Goal: Task Accomplishment & Management: Manage account settings

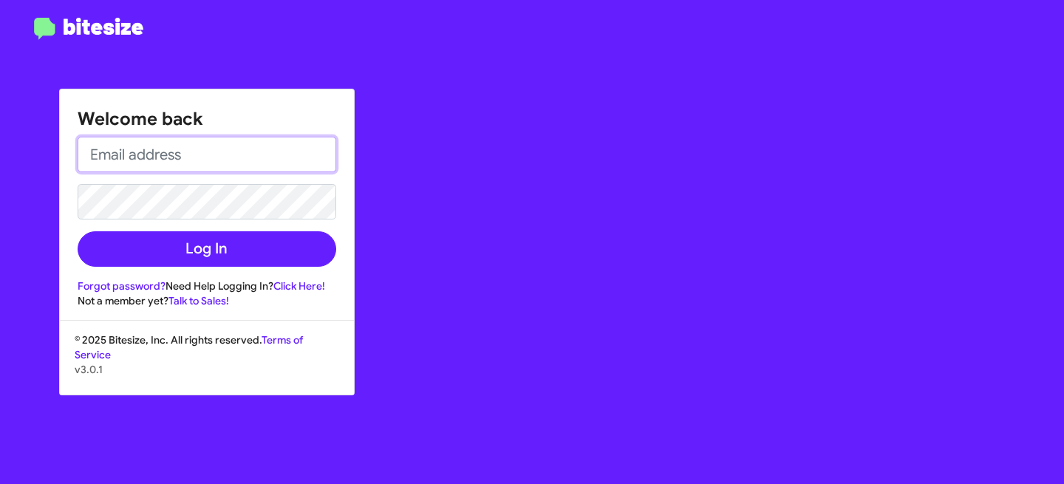
click at [202, 170] on input "email" at bounding box center [207, 154] width 259 height 35
type input "[EMAIL_ADDRESS][DOMAIN_NAME]"
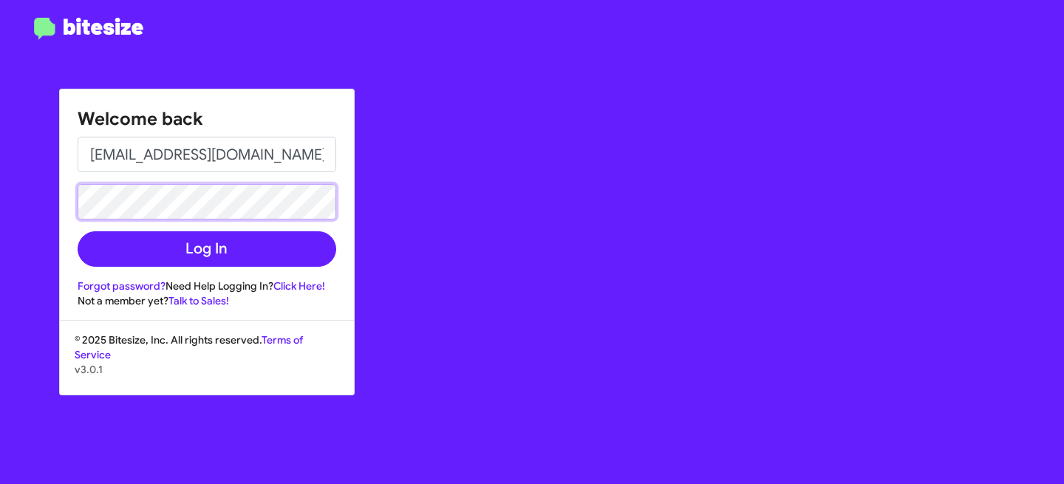
click at [78, 231] on button "Log In" at bounding box center [207, 248] width 259 height 35
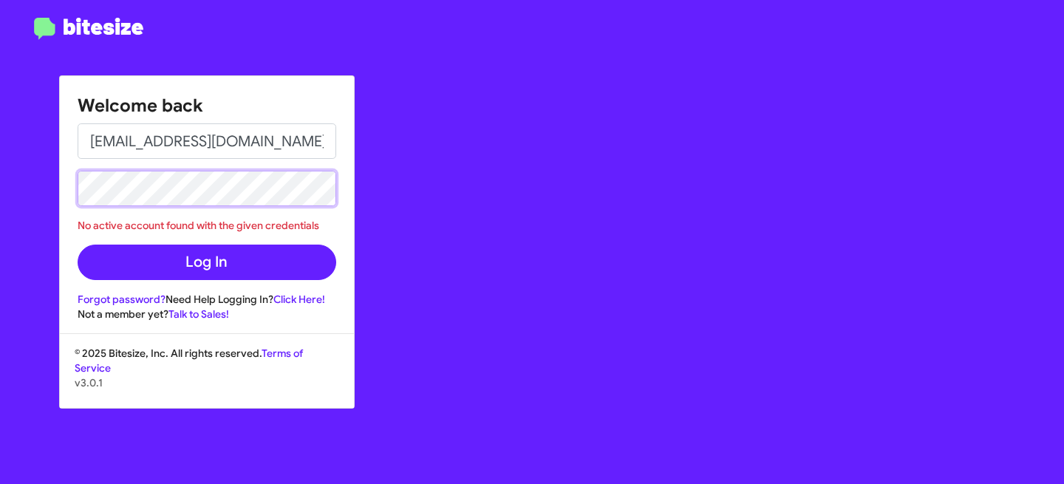
click at [47, 180] on div "Welcome back abhishek@bitesize.co No active account found with the given creden…" at bounding box center [532, 242] width 1064 height 484
click at [78, 245] on button "Log In" at bounding box center [207, 262] width 259 height 35
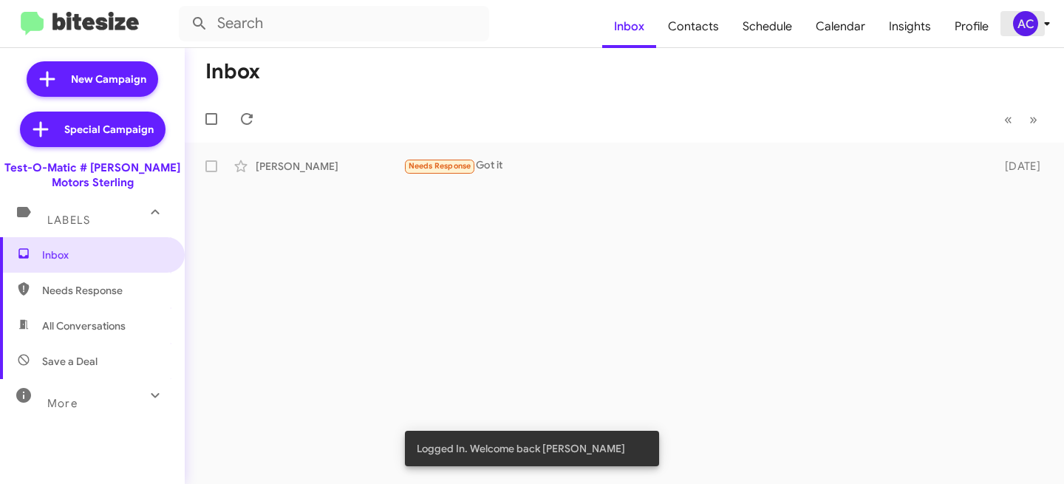
click at [1036, 28] on div "AC" at bounding box center [1025, 23] width 25 height 25
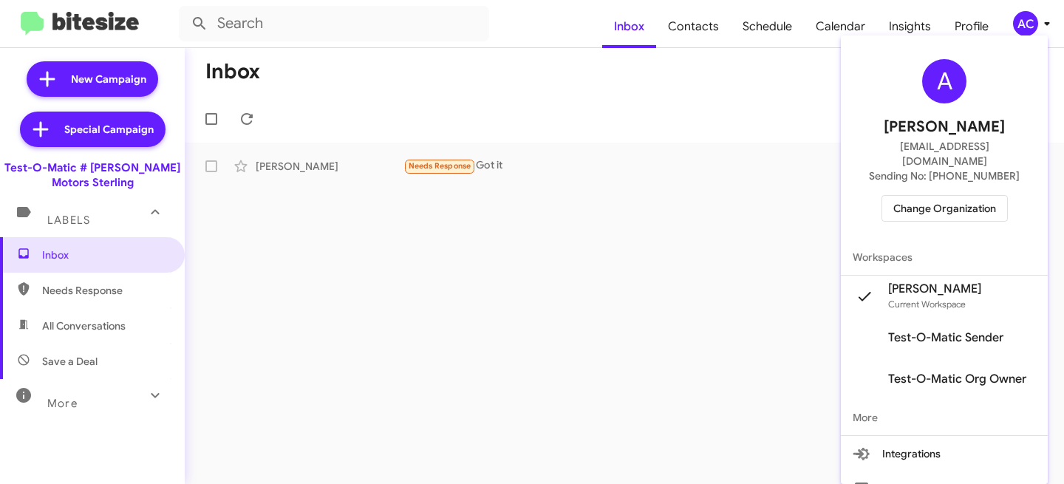
click at [930, 199] on span "Change Organization" at bounding box center [945, 208] width 103 height 25
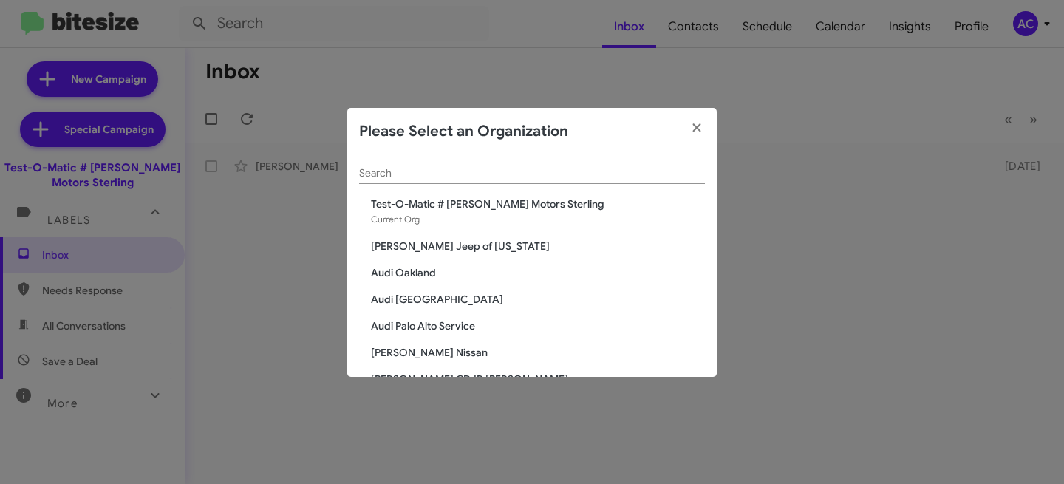
click at [422, 179] on div "Search" at bounding box center [532, 169] width 346 height 29
click at [421, 174] on input "Search" at bounding box center [532, 174] width 346 height 12
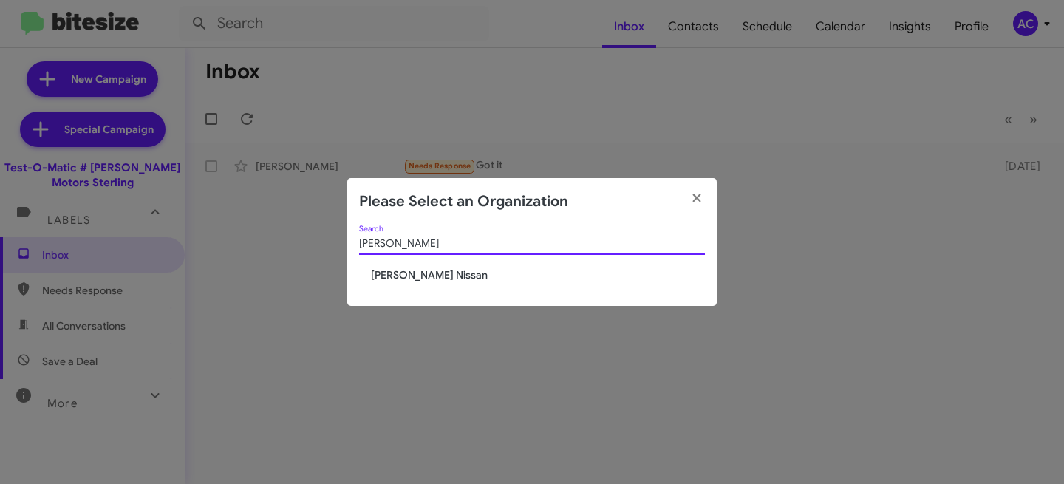
type input "Baker"
click at [390, 271] on span "[PERSON_NAME] Nissan" at bounding box center [538, 275] width 334 height 15
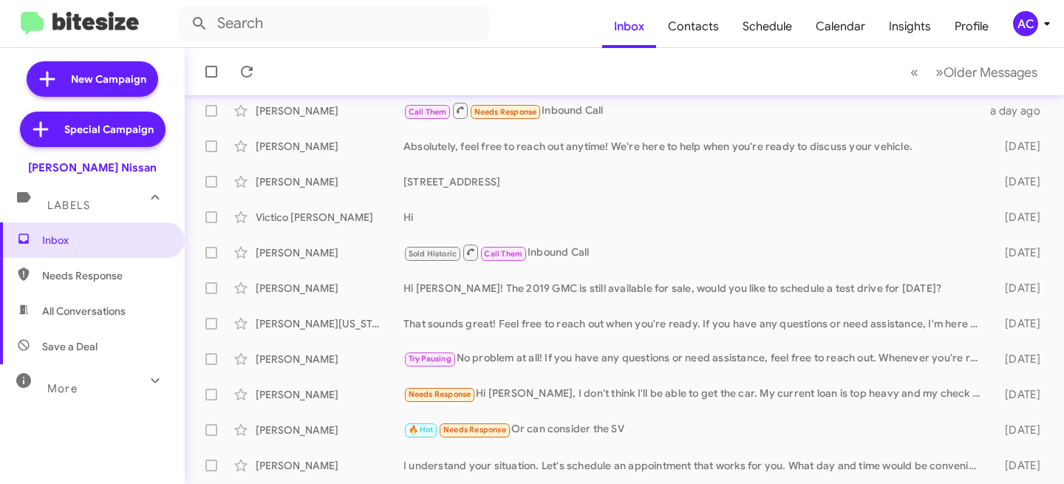
scroll to position [374, 0]
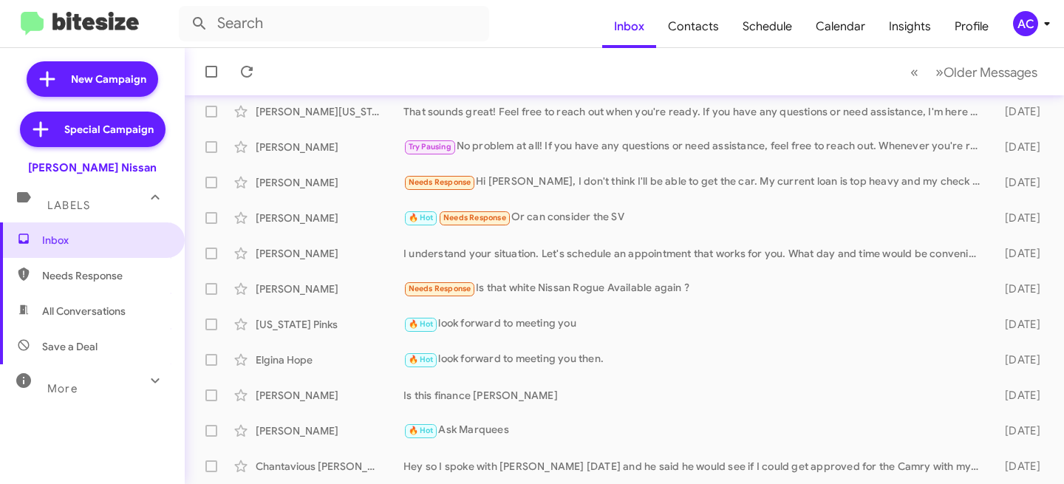
drag, startPoint x: 89, startPoint y: 395, endPoint x: 98, endPoint y: 339, distance: 56.1
click at [89, 395] on div "More" at bounding box center [78, 382] width 132 height 27
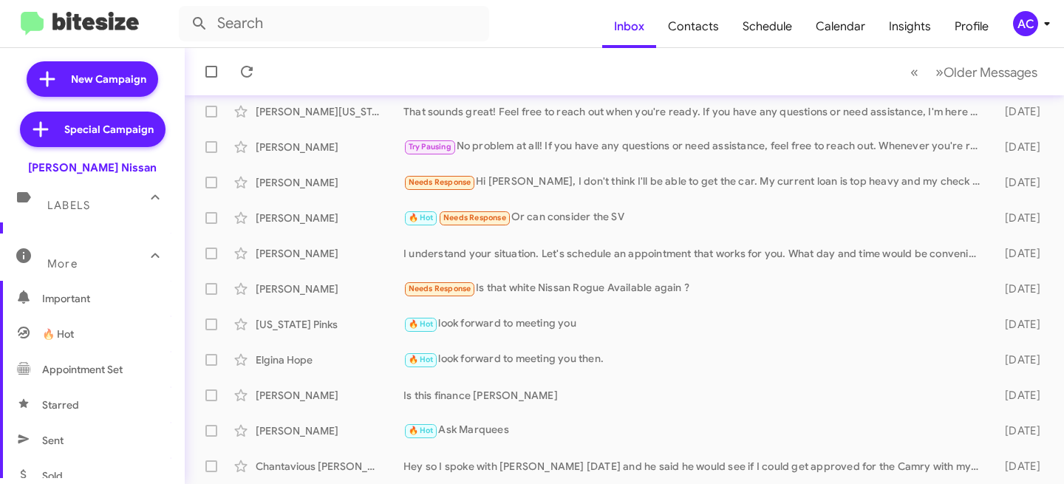
scroll to position [243, 0]
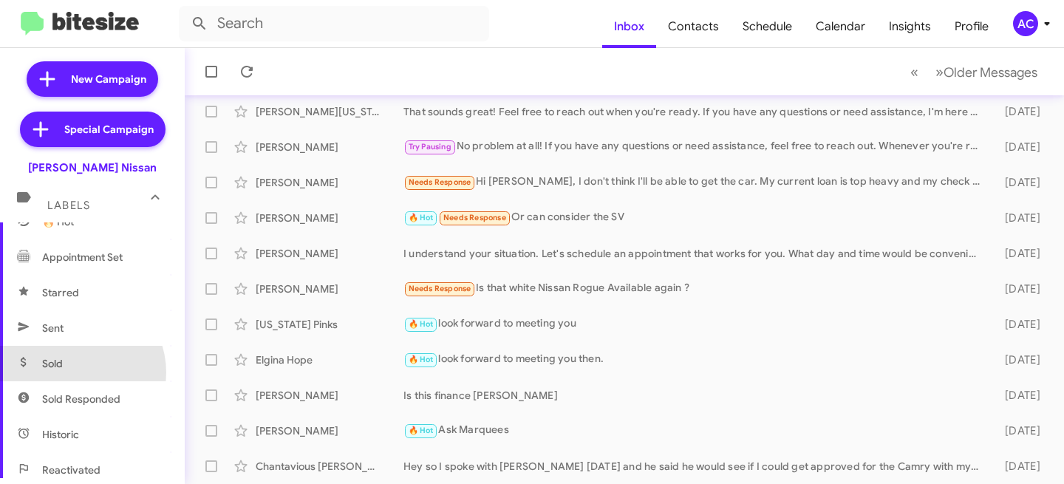
click at [75, 373] on span "Sold" at bounding box center [92, 363] width 185 height 35
type input "in:sold"
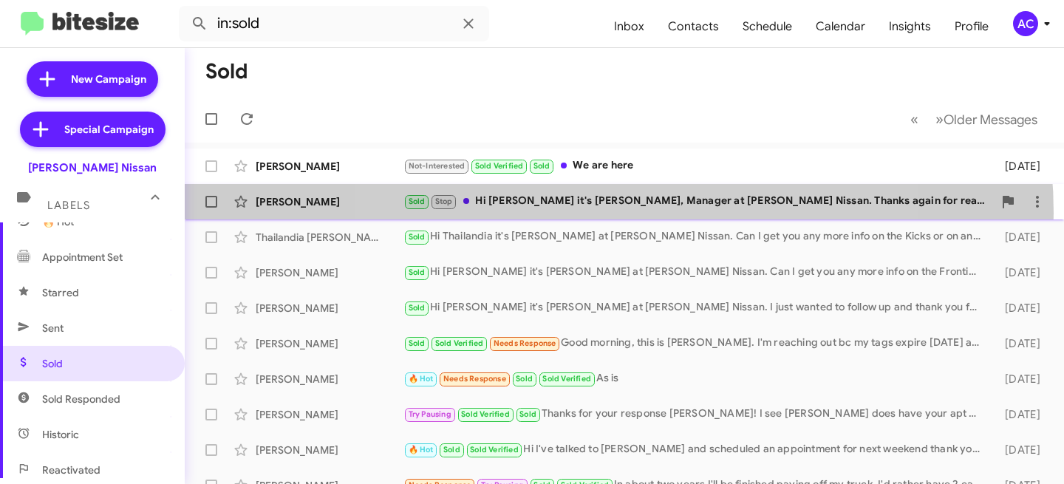
click at [611, 213] on div "[PERSON_NAME] Sold Stop Hi Mark it's [PERSON_NAME], Manager at [PERSON_NAME] Ni…" at bounding box center [625, 202] width 856 height 30
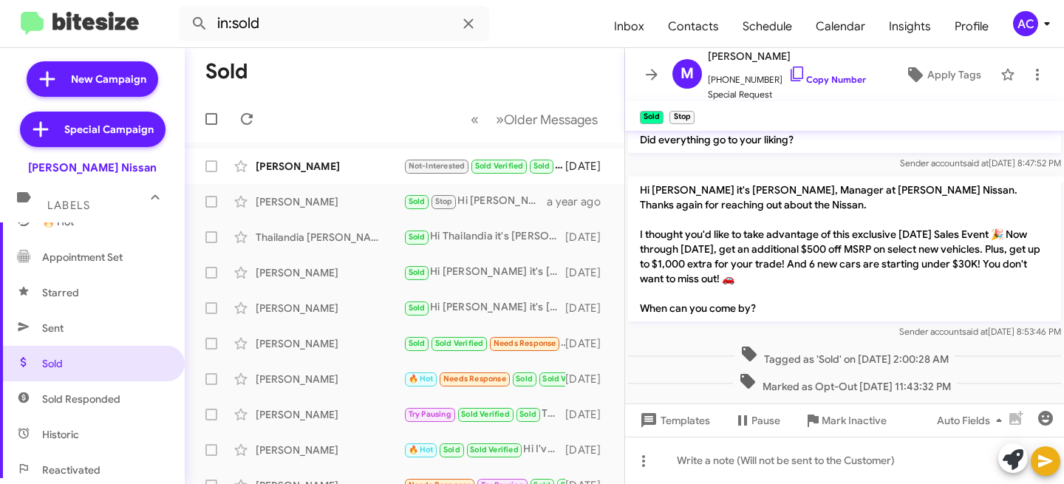
scroll to position [45, 0]
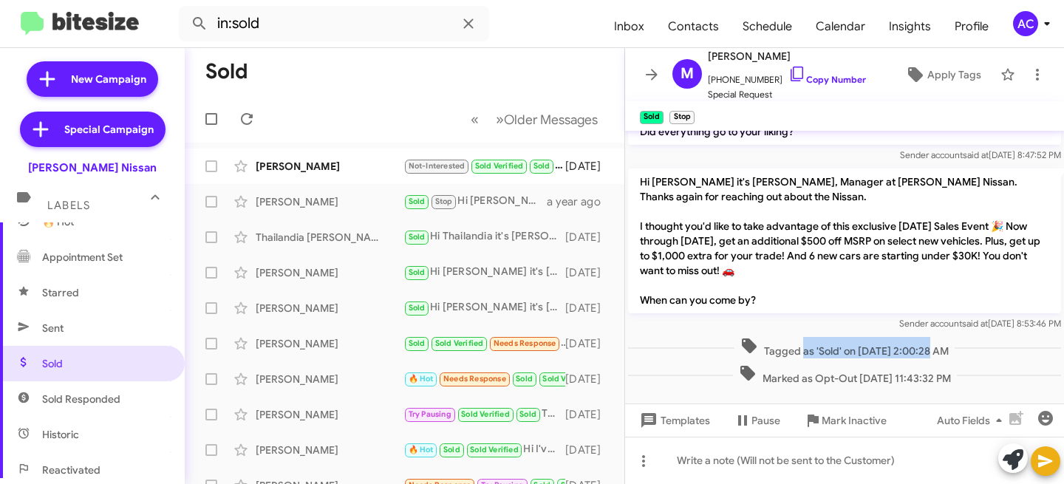
drag, startPoint x: 781, startPoint y: 346, endPoint x: 902, endPoint y: 347, distance: 120.5
click at [902, 347] on span "Tagged as 'Sold' on [DATE] 2:00:28 AM" at bounding box center [845, 347] width 220 height 21
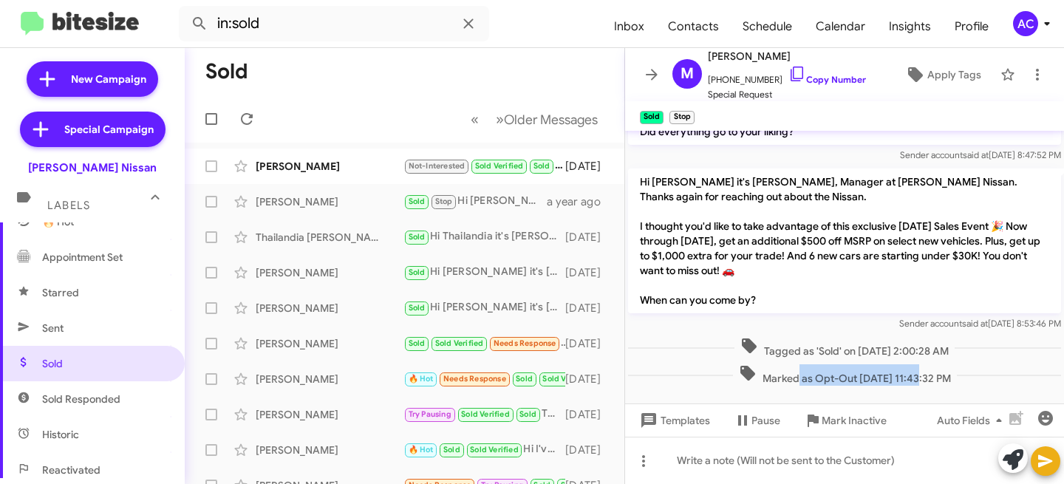
drag, startPoint x: 770, startPoint y: 381, endPoint x: 890, endPoint y: 385, distance: 119.8
click at [890, 385] on span "Marked as Opt-Out [DATE] 11:43:32 PM" at bounding box center [845, 374] width 224 height 21
drag, startPoint x: 1001, startPoint y: 325, endPoint x: 884, endPoint y: 332, distance: 117.0
click at [884, 332] on div "Hi [PERSON_NAME] it's [PERSON_NAME], Manager at [PERSON_NAME] Nissan. Thanks ag…" at bounding box center [844, 250] width 439 height 169
drag, startPoint x: 742, startPoint y: 381, endPoint x: 984, endPoint y: 381, distance: 241.7
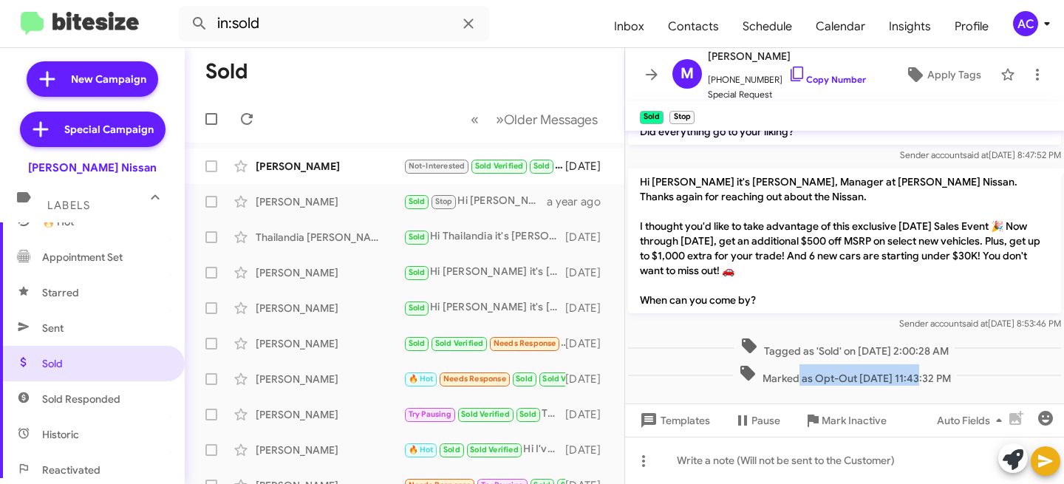
click at [984, 381] on div "Marked as Opt-Out [DATE] 11:43:32 PM" at bounding box center [844, 374] width 433 height 21
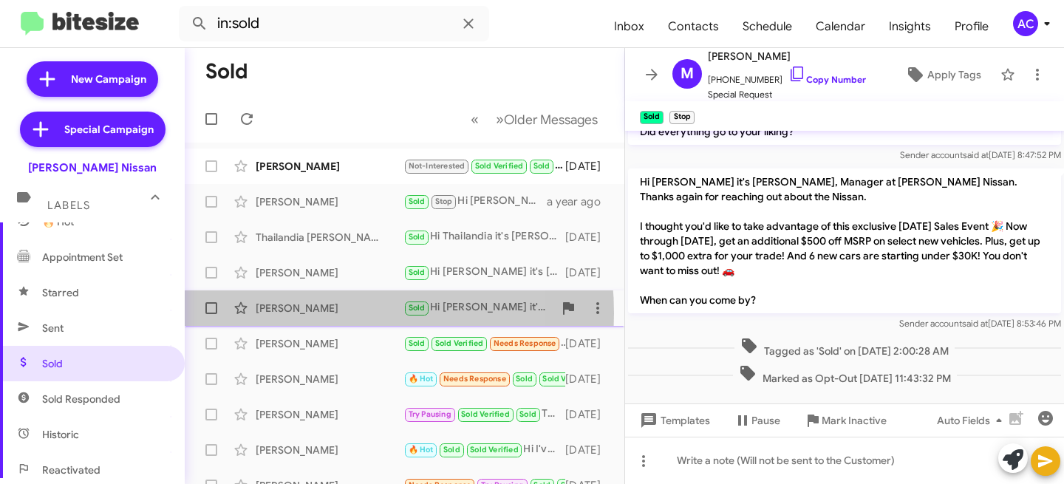
click at [298, 313] on div "[PERSON_NAME]" at bounding box center [330, 308] width 148 height 15
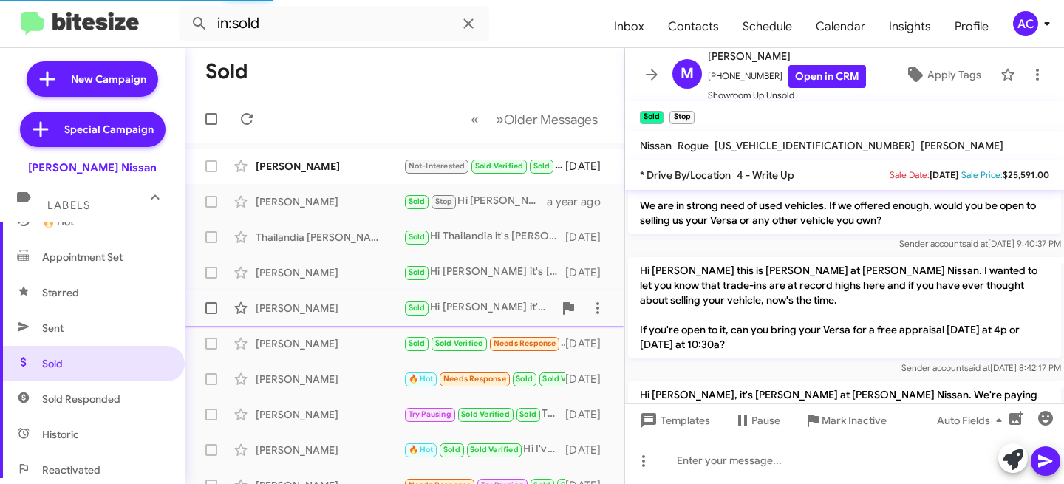
scroll to position [255, 0]
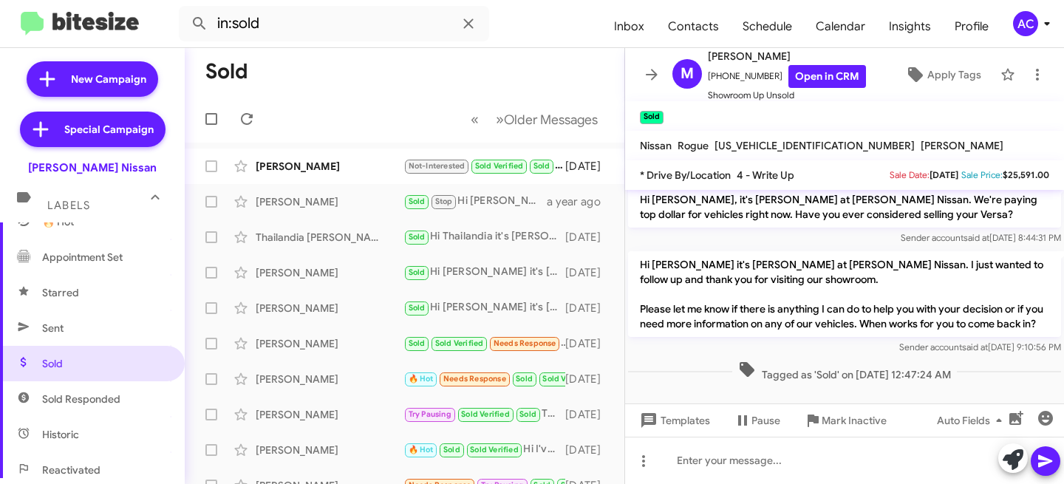
drag, startPoint x: 751, startPoint y: 376, endPoint x: 959, endPoint y: 374, distance: 207.7
click at [964, 382] on div "Tagged as 'Sold' on [DATE] 12:47:24 AM" at bounding box center [844, 371] width 439 height 27
click at [957, 374] on span "Tagged as 'Sold' on [DATE] 12:47:24 AM" at bounding box center [845, 371] width 225 height 21
drag, startPoint x: 962, startPoint y: 375, endPoint x: 659, endPoint y: 381, distance: 303.1
click at [659, 381] on div "Tagged as 'Sold' on [DATE] 12:47:24 AM" at bounding box center [844, 371] width 433 height 21
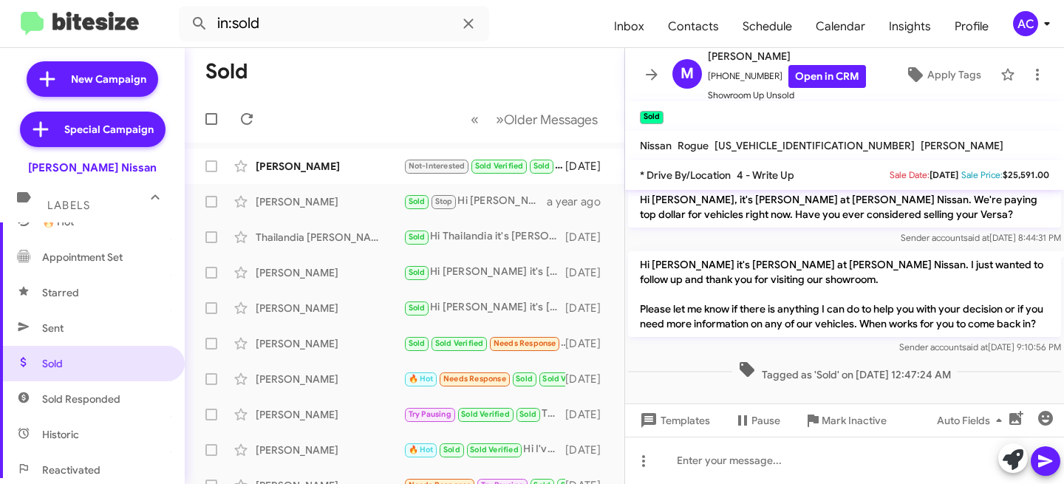
click at [763, 364] on span "Tagged as 'Sold' on [DATE] 12:47:24 AM" at bounding box center [845, 371] width 225 height 21
drag, startPoint x: 751, startPoint y: 375, endPoint x: 954, endPoint y: 388, distance: 203.7
click at [954, 388] on cdk-virtual-scroll-viewport "Hi [PERSON_NAME] this is [PERSON_NAME], General Sales Manager at [PERSON_NAME] …" at bounding box center [844, 297] width 439 height 214
drag, startPoint x: 1002, startPoint y: 346, endPoint x: 874, endPoint y: 353, distance: 128.1
click at [874, 353] on div "Sender account said at [DATE] 9:10:56 PM" at bounding box center [844, 347] width 433 height 15
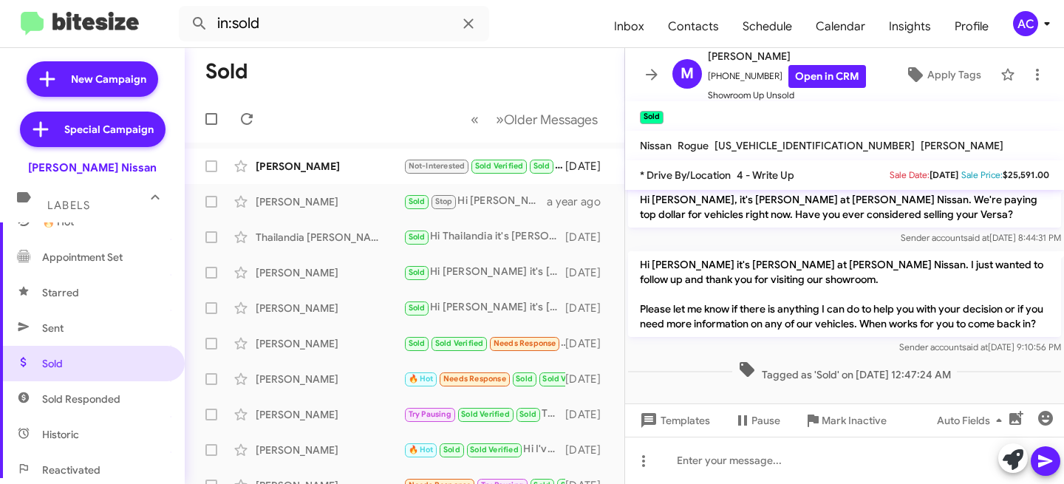
click at [994, 364] on div "Tagged as 'Sold' on [DATE] 12:47:24 AM" at bounding box center [844, 371] width 433 height 21
drag, startPoint x: 948, startPoint y: 350, endPoint x: 1042, endPoint y: 351, distance: 93.9
click at [1042, 351] on span "Sender account said at [DATE] 9:10:56 PM" at bounding box center [981, 347] width 162 height 11
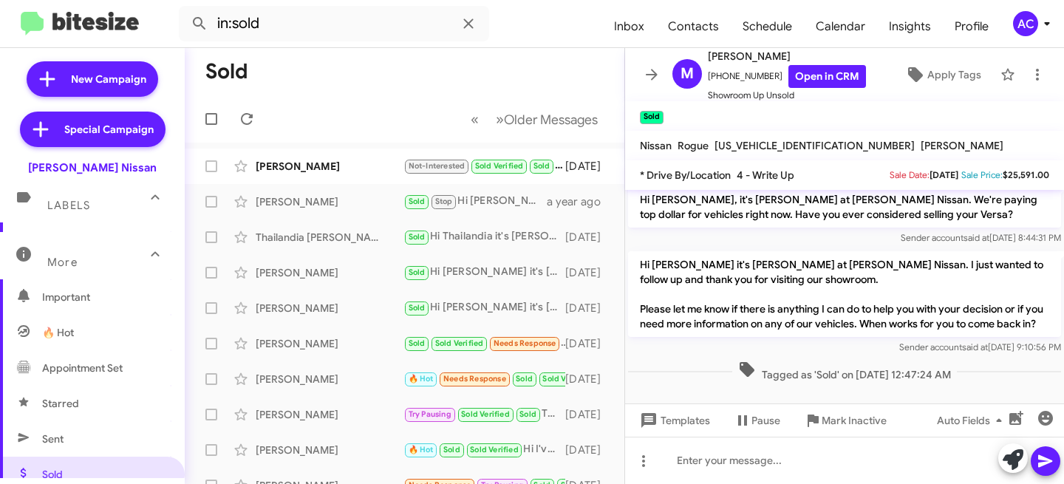
scroll to position [0, 0]
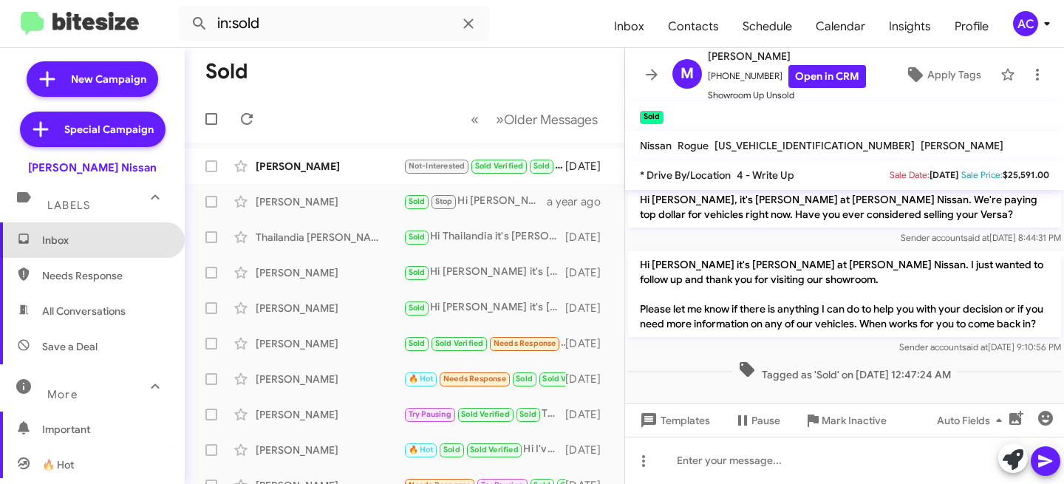
click at [95, 243] on span "Inbox" at bounding box center [105, 240] width 126 height 15
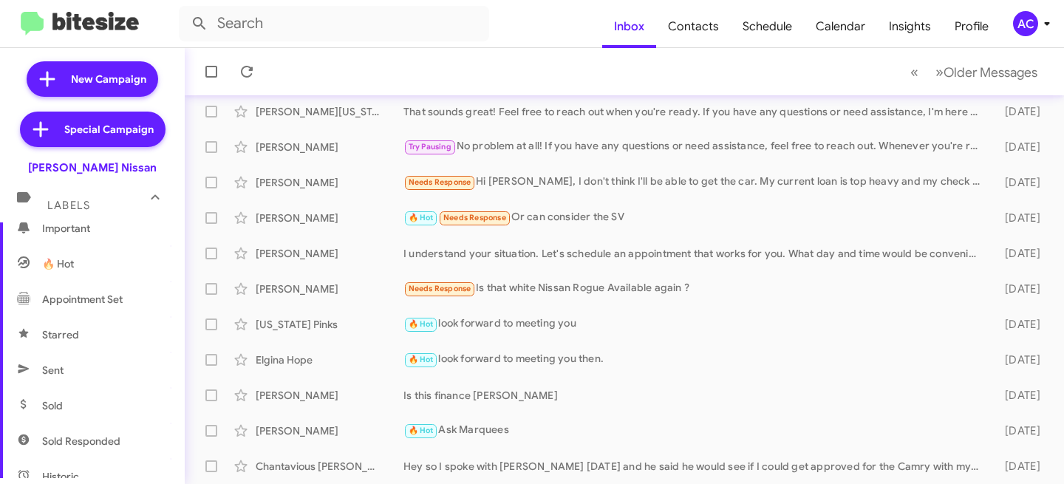
scroll to position [248, 0]
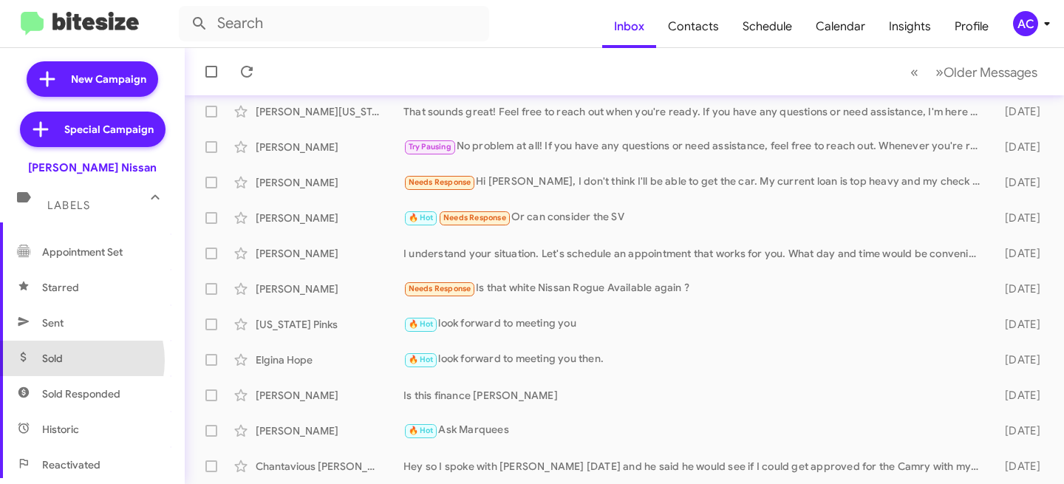
click at [67, 361] on span "Sold" at bounding box center [92, 358] width 185 height 35
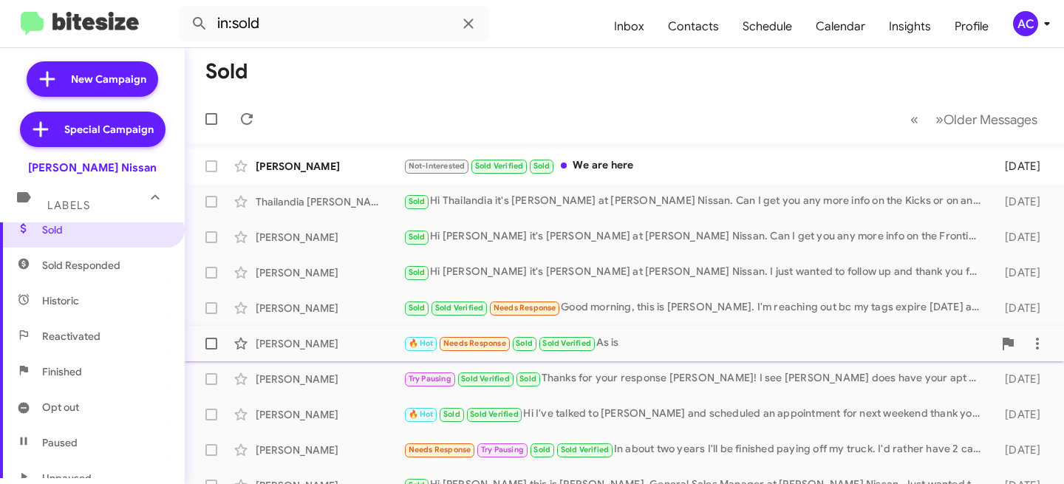
scroll to position [376, 0]
click at [1051, 22] on icon at bounding box center [1048, 24] width 18 height 18
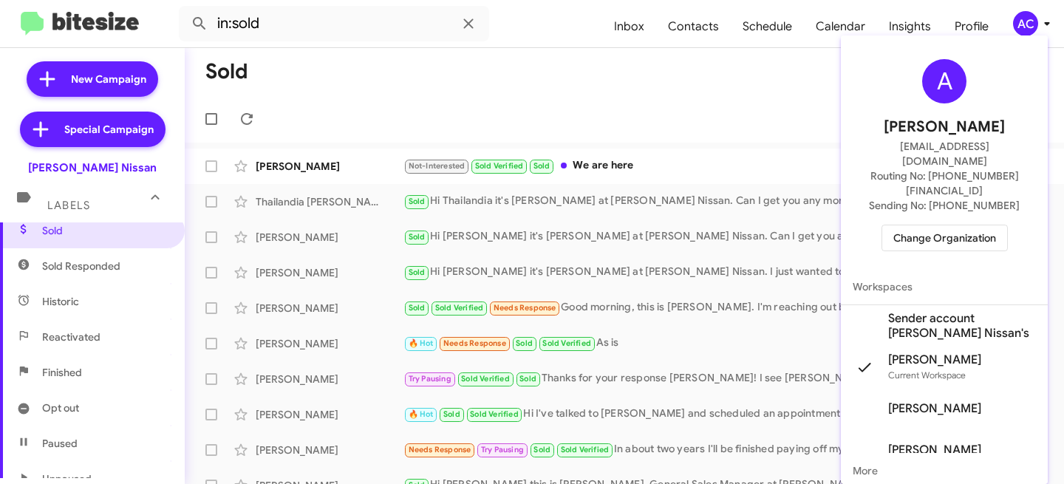
click at [704, 101] on div at bounding box center [532, 242] width 1064 height 484
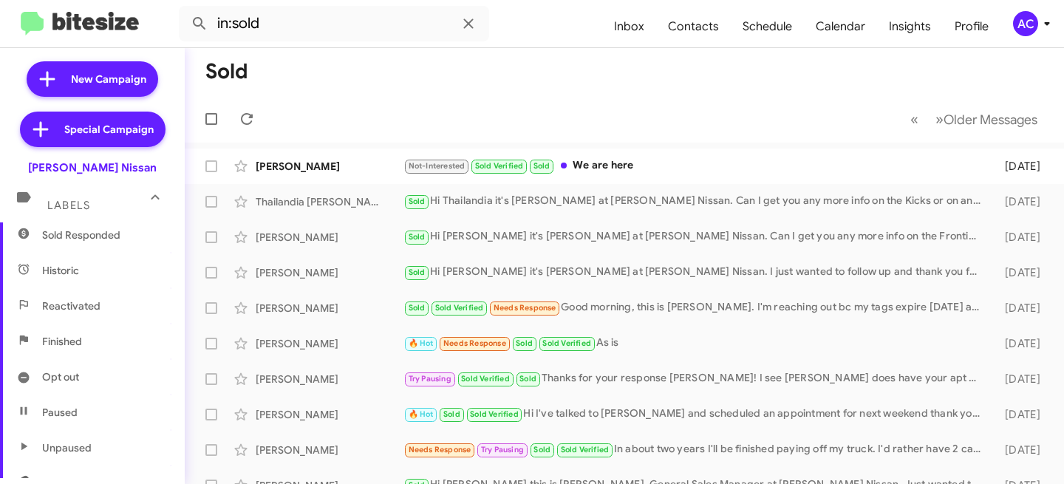
scroll to position [47, 0]
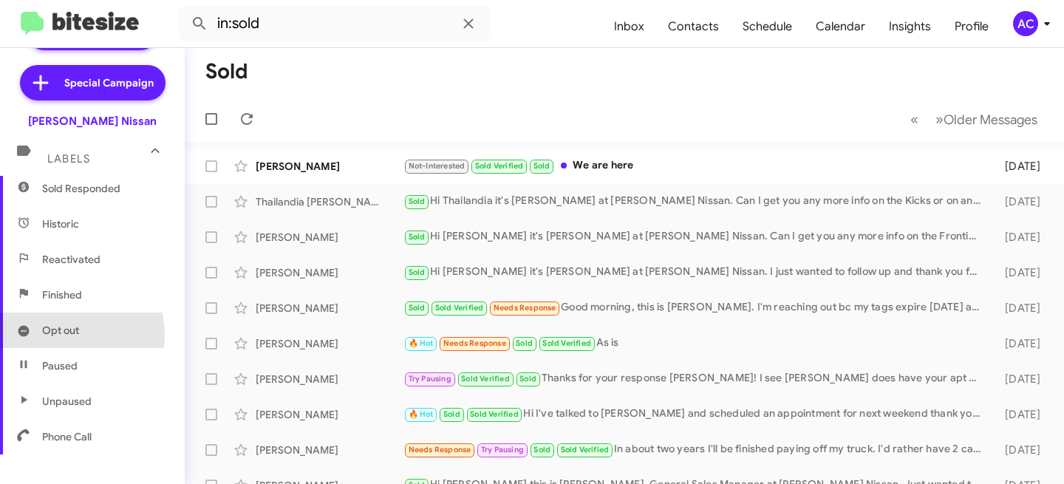
click at [64, 334] on span "Opt out" at bounding box center [60, 330] width 37 height 15
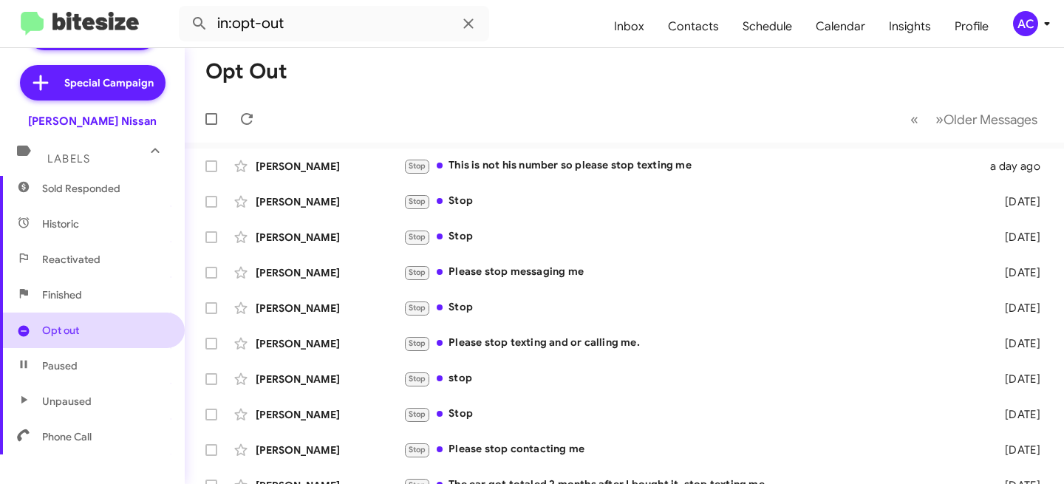
click at [61, 336] on span "Opt out" at bounding box center [60, 330] width 37 height 15
drag, startPoint x: 240, startPoint y: 116, endPoint x: 251, endPoint y: 137, distance: 23.8
click at [240, 116] on icon at bounding box center [247, 119] width 18 height 18
click at [60, 368] on span "Paused" at bounding box center [59, 366] width 35 height 15
type input "in:paused"
